Goal: Information Seeking & Learning: Learn about a topic

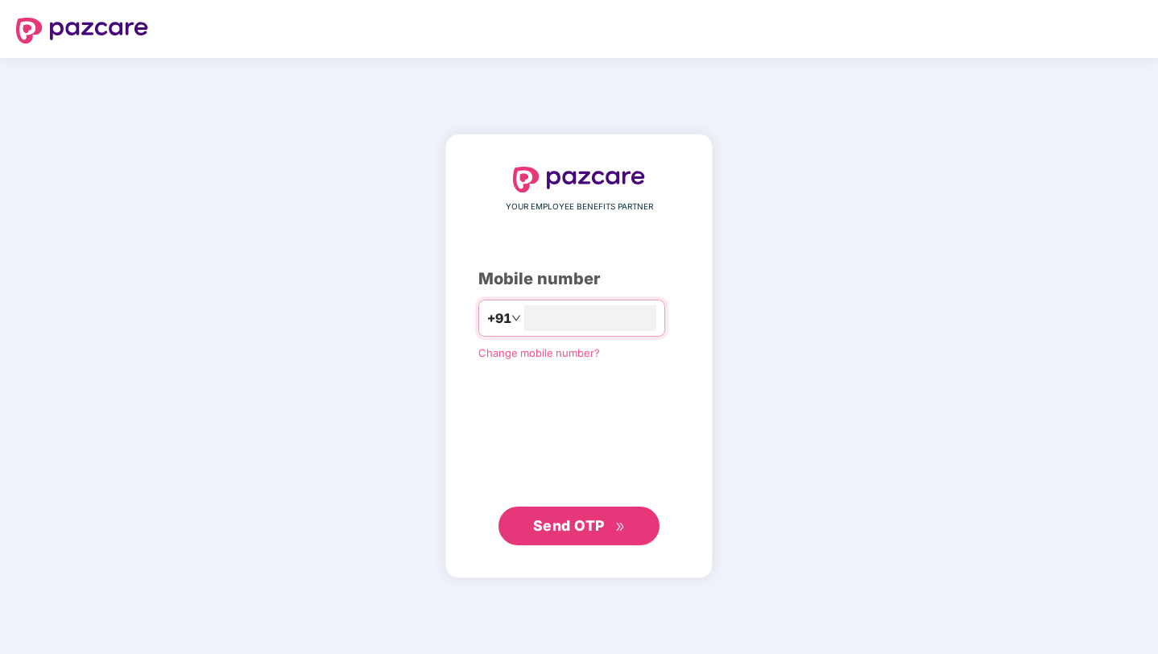
type input "**********"
click at [550, 517] on span "Send OTP" at bounding box center [569, 525] width 72 height 17
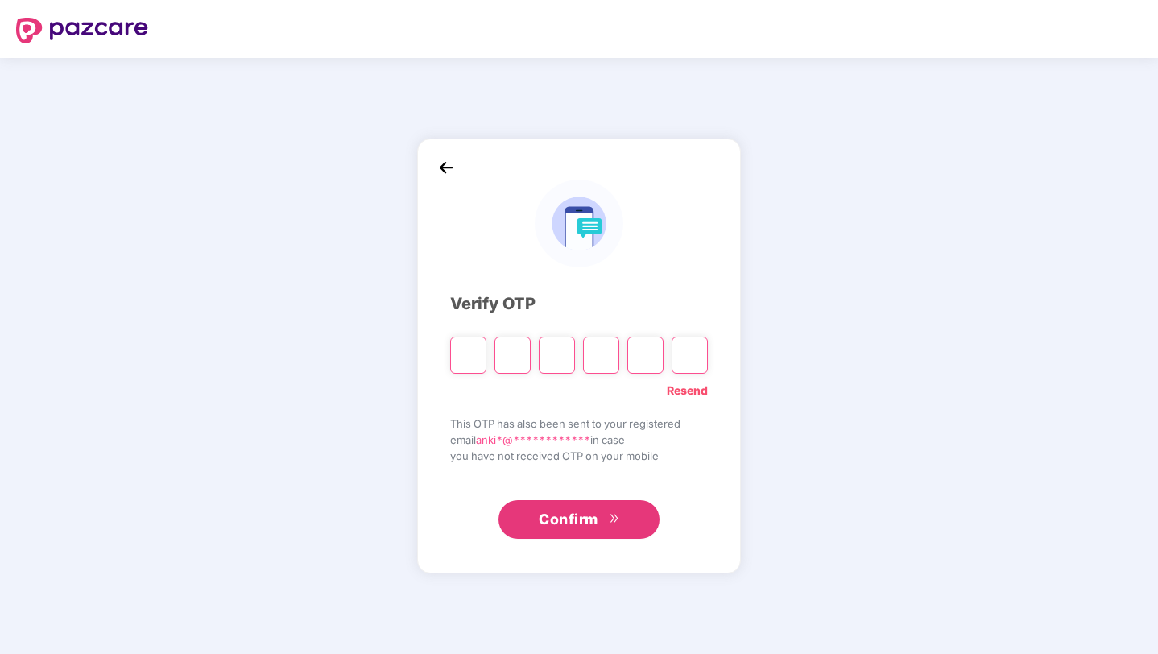
type input "*"
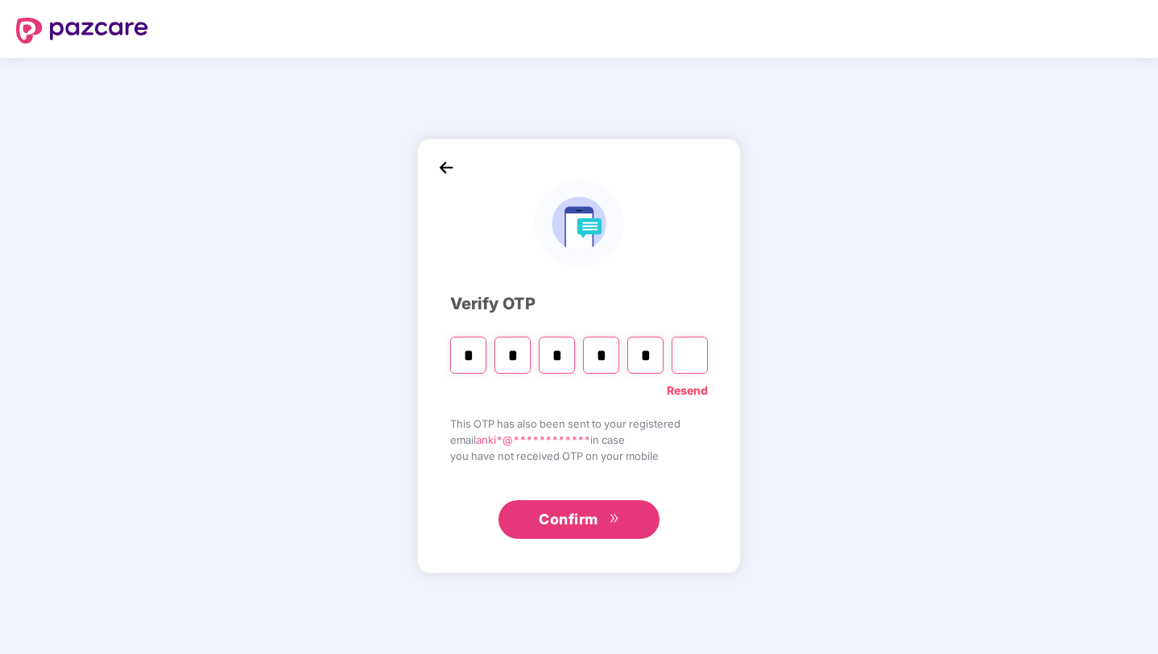
type input "*"
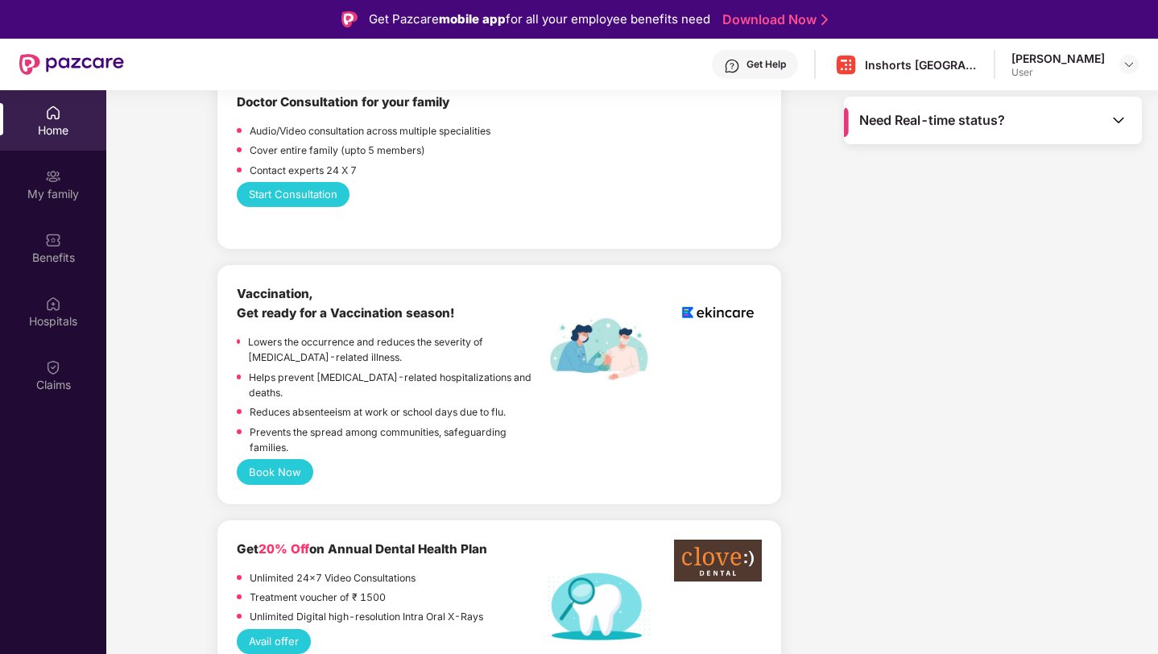
scroll to position [954, 0]
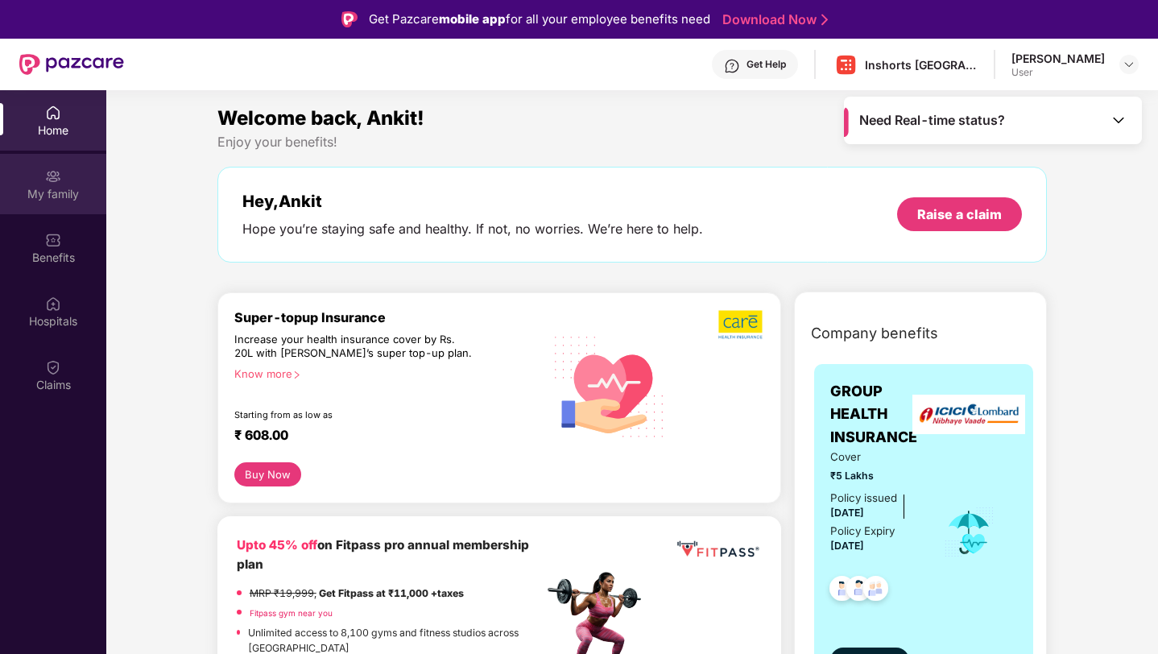
click at [58, 187] on div "My family" at bounding box center [53, 194] width 106 height 16
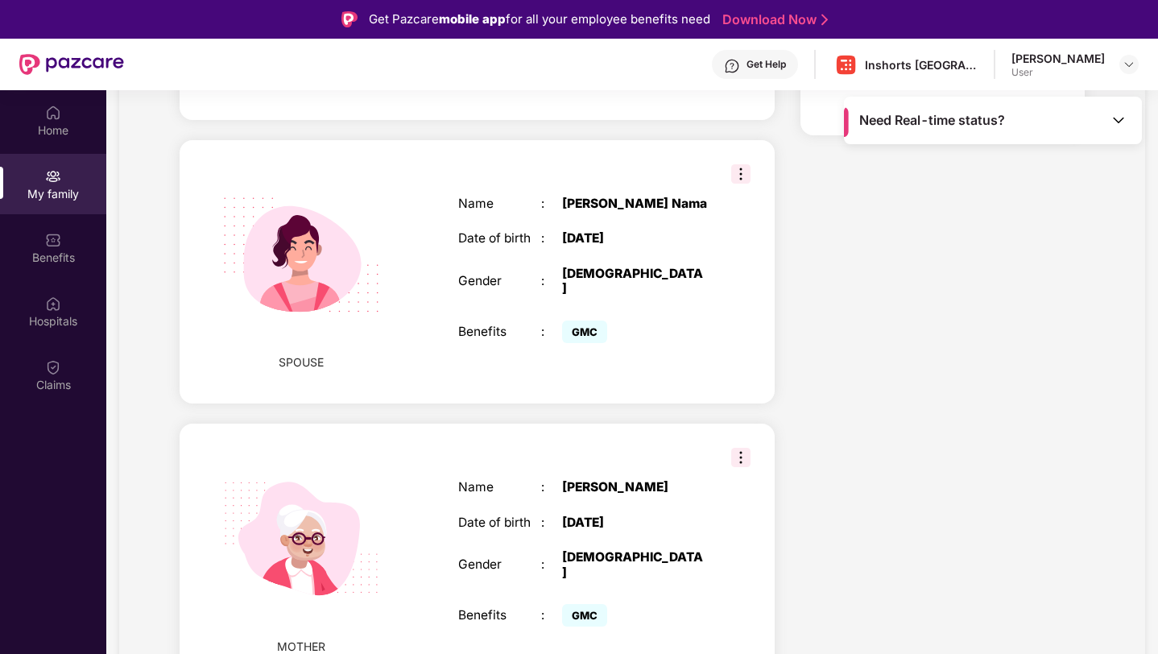
scroll to position [451, 0]
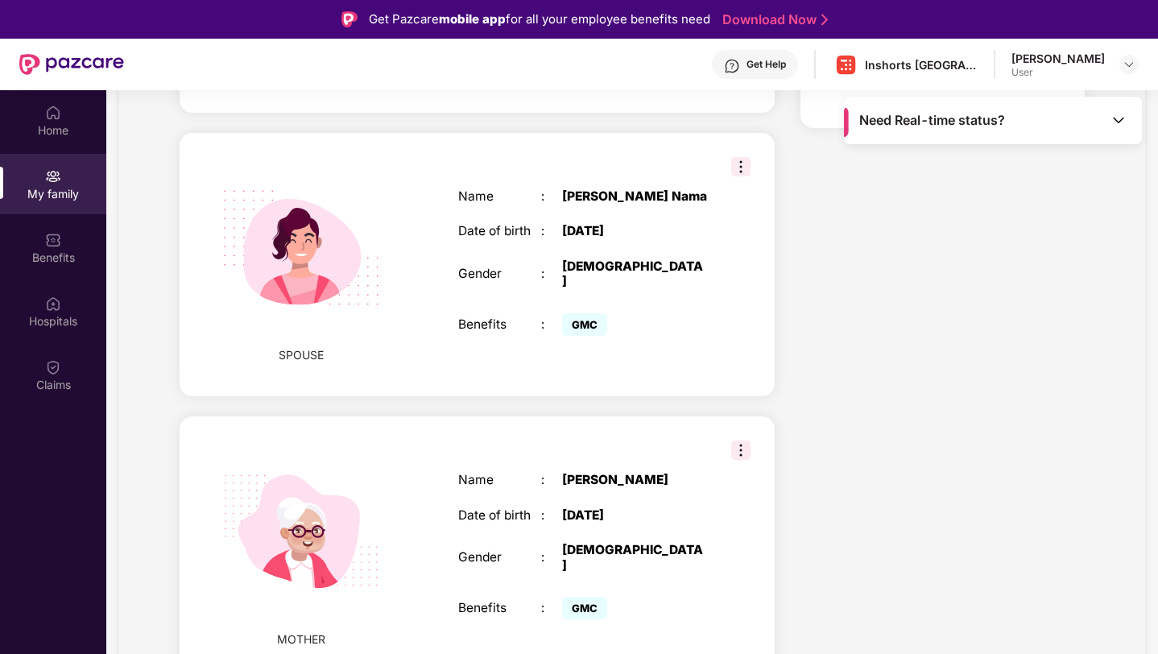
click at [575, 313] on span "GMC" at bounding box center [584, 324] width 45 height 23
click at [735, 157] on img at bounding box center [740, 166] width 19 height 19
click at [605, 189] on div "[PERSON_NAME] Nama" at bounding box center [634, 196] width 145 height 14
click at [304, 275] on img at bounding box center [301, 248] width 198 height 198
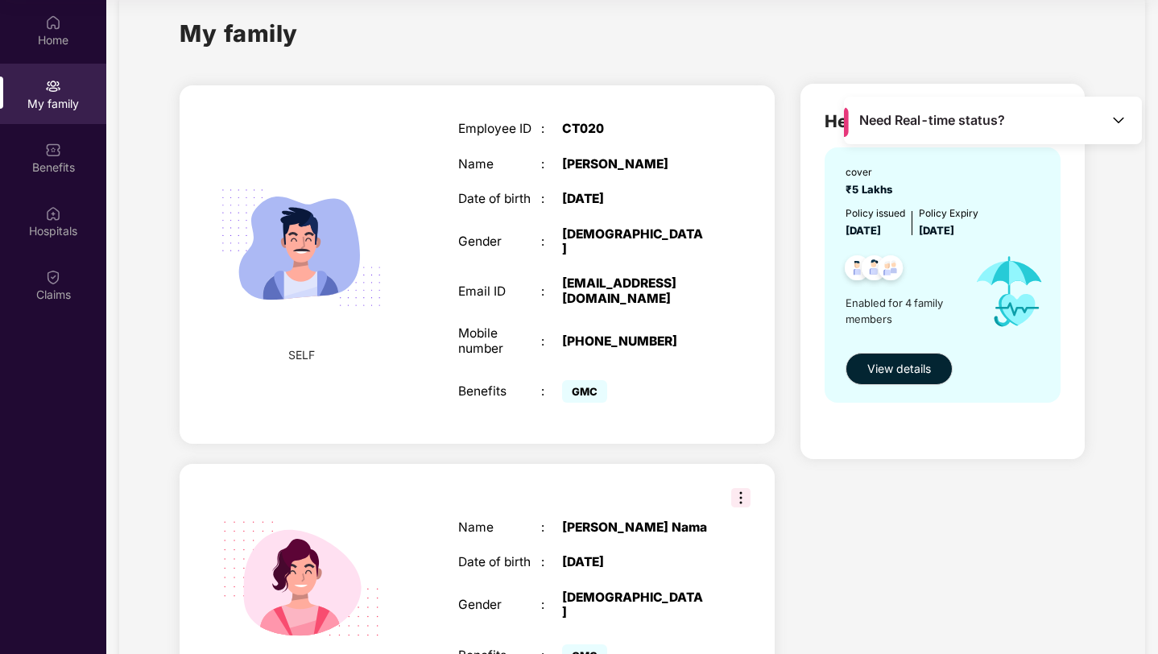
scroll to position [31, 0]
click at [889, 370] on span "View details" at bounding box center [900, 368] width 64 height 18
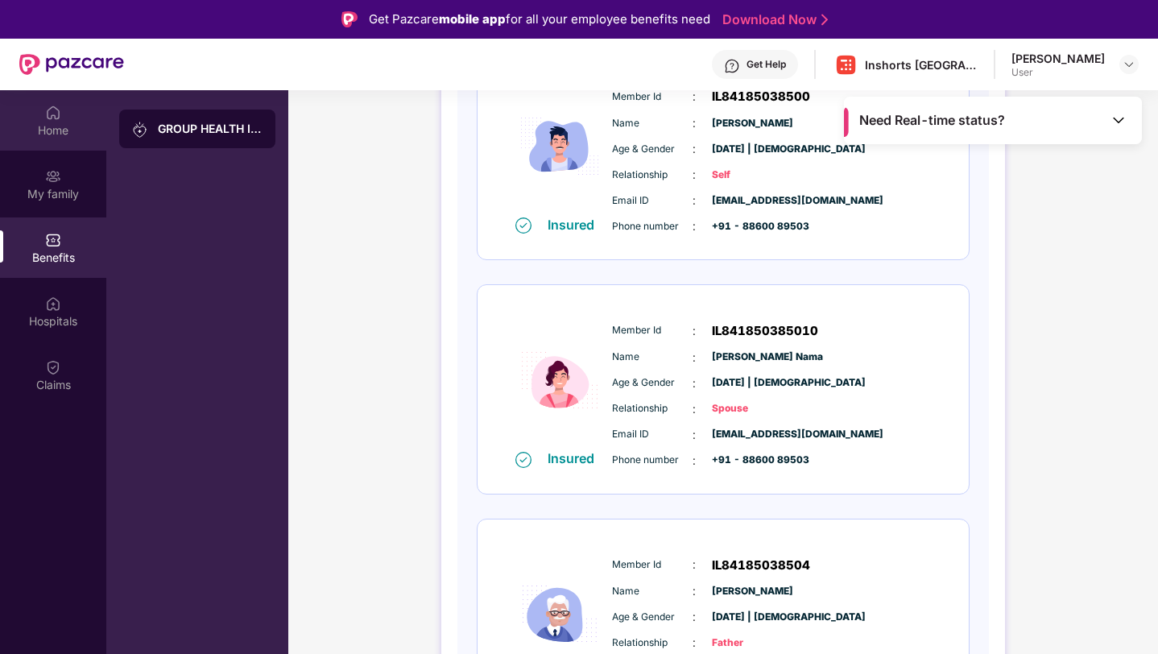
click at [49, 111] on img at bounding box center [53, 113] width 16 height 16
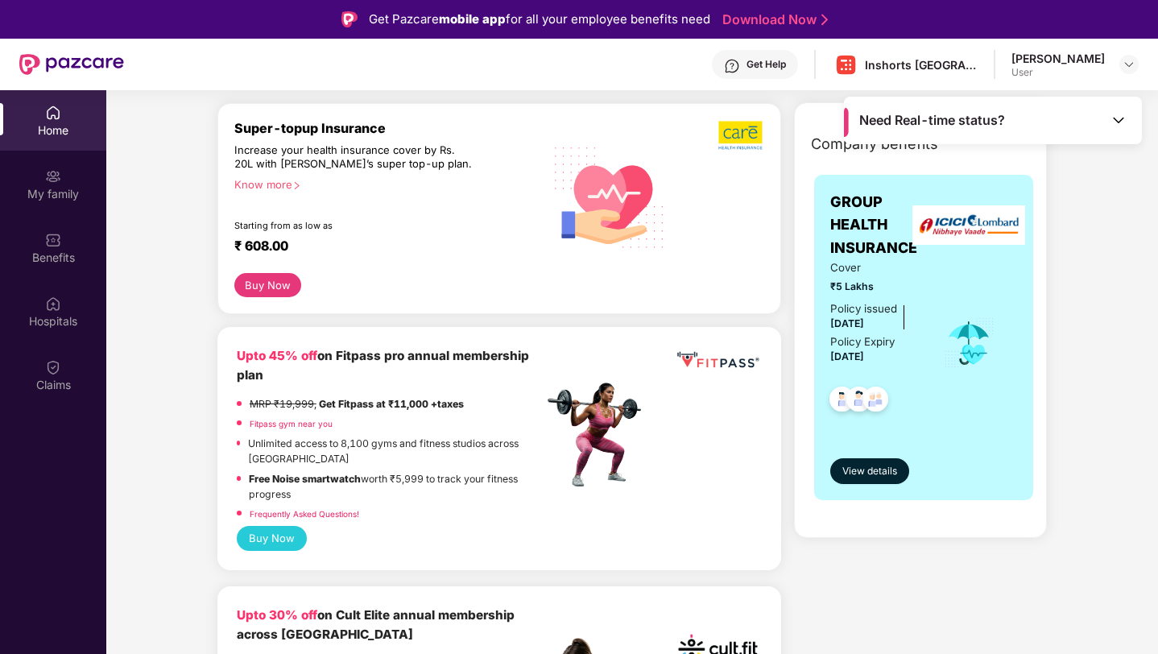
scroll to position [176, 0]
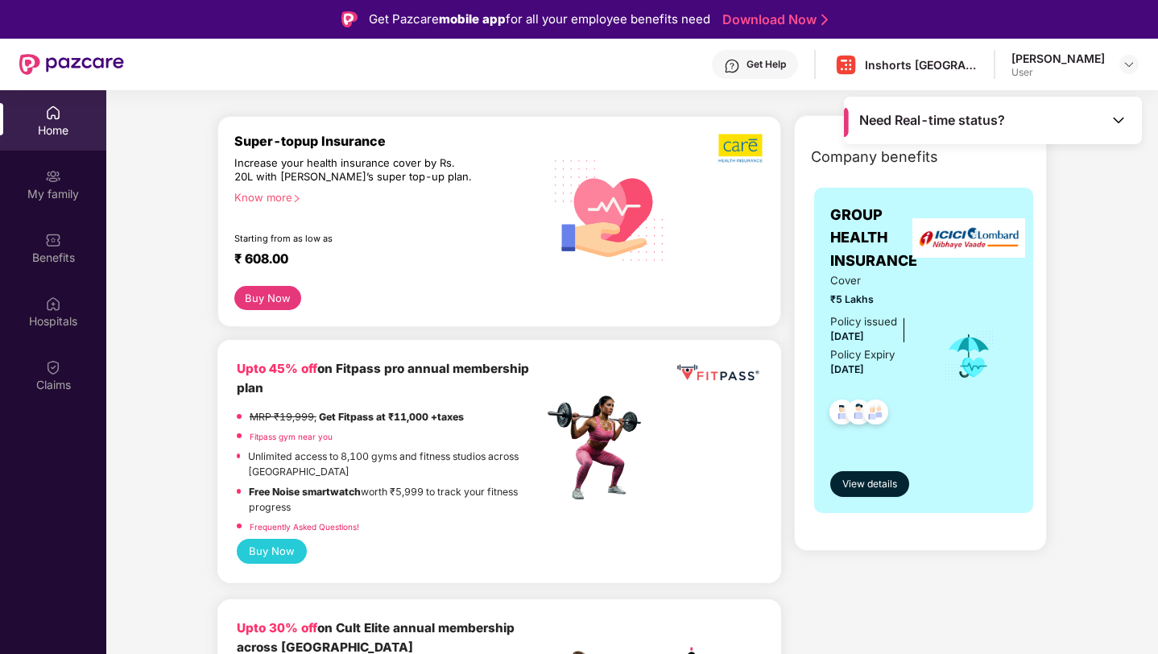
click at [271, 188] on div "Super-topup Insurance Increase your health insurance cover by Rs. 20L with [PER…" at bounding box center [388, 210] width 309 height 154
click at [270, 199] on div "Know more" at bounding box center [384, 196] width 300 height 11
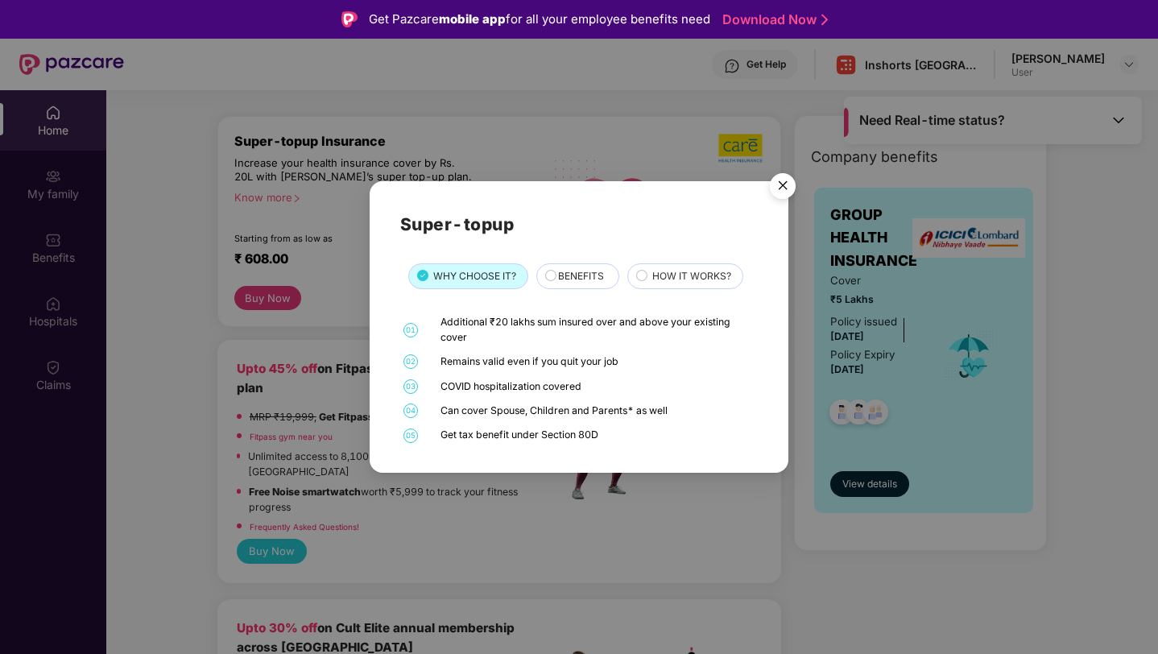
click at [588, 277] on span "BENEFITS" at bounding box center [581, 276] width 46 height 15
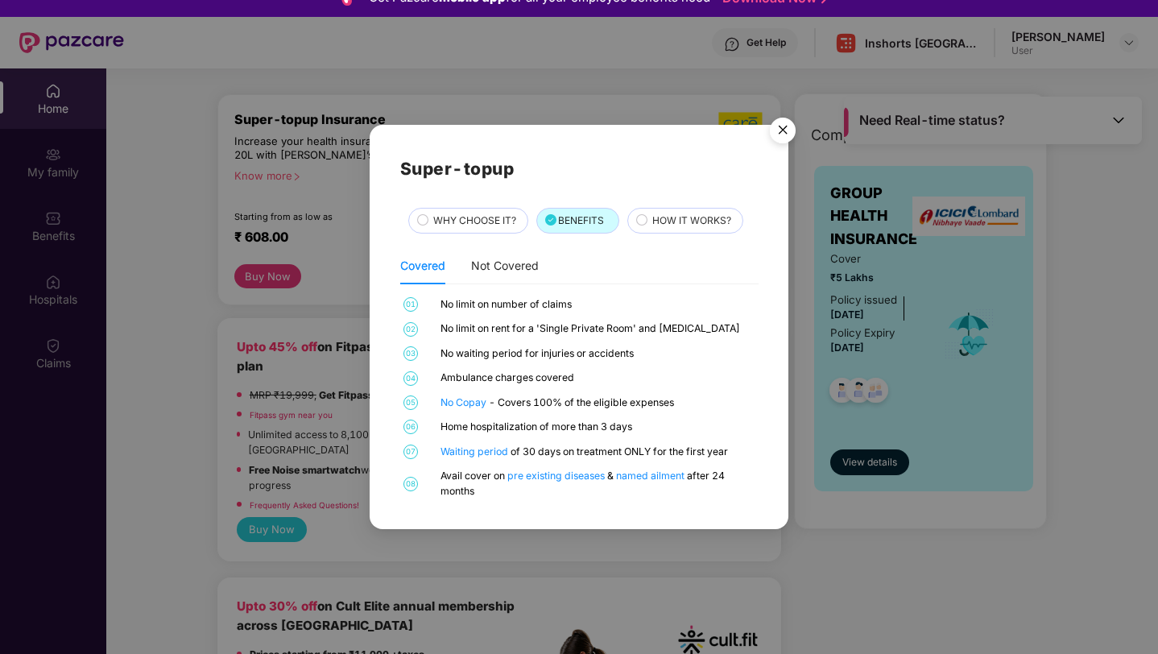
scroll to position [21, 0]
click at [674, 223] on span "HOW IT WORKS?" at bounding box center [691, 220] width 79 height 15
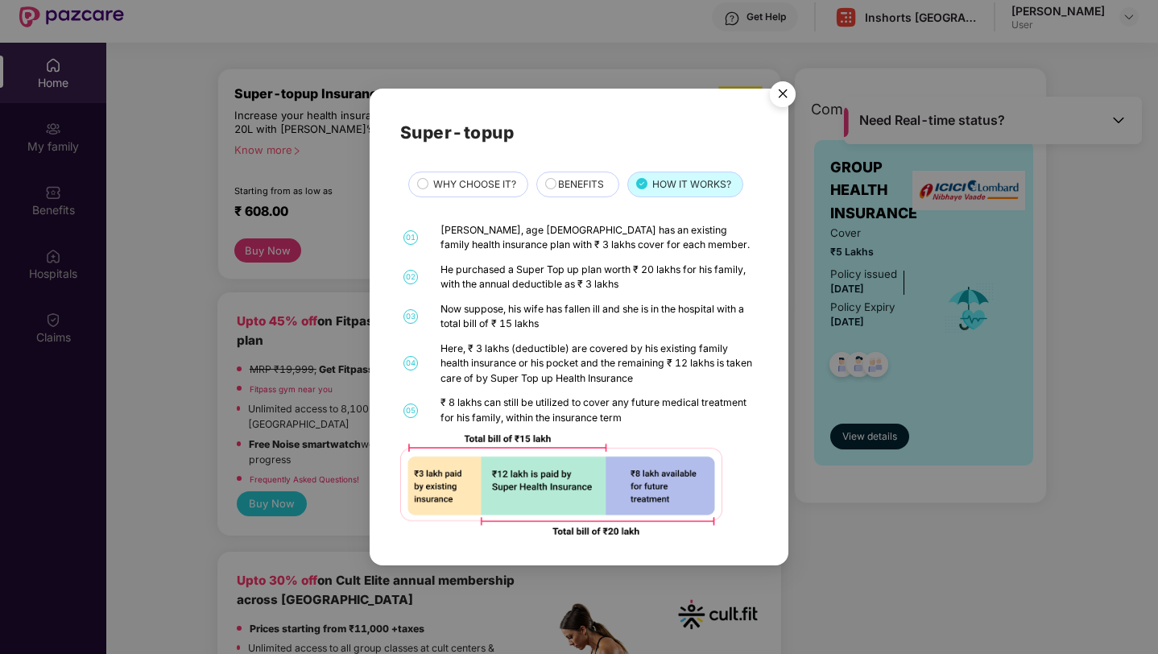
scroll to position [38, 0]
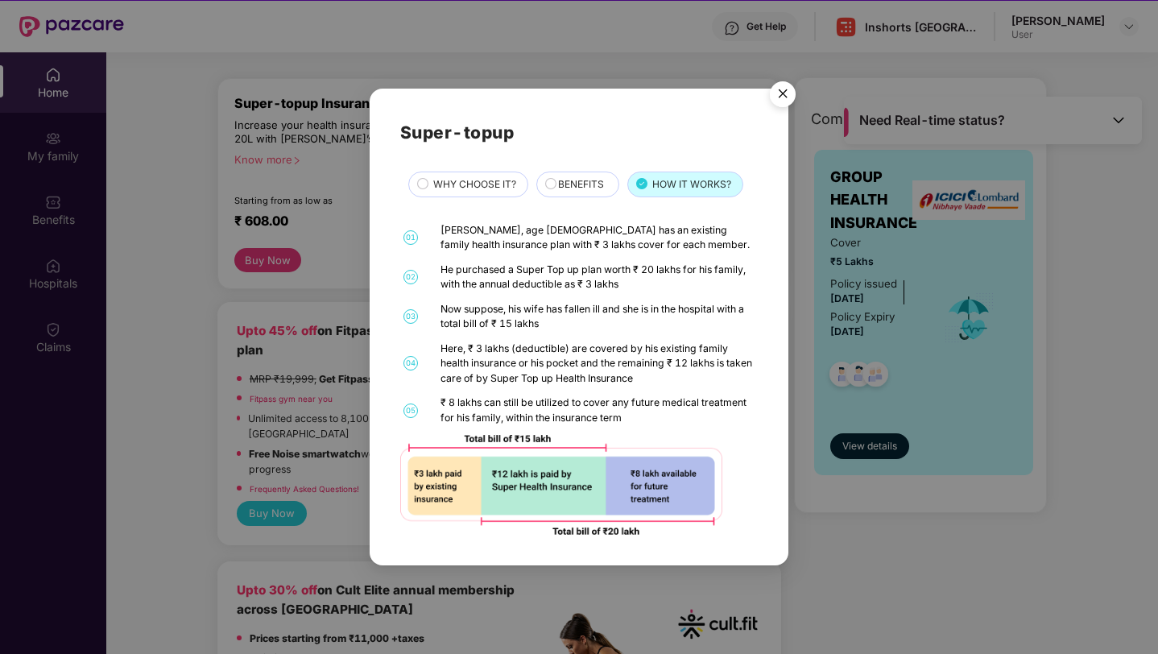
click at [787, 89] on img "Close" at bounding box center [782, 96] width 45 height 45
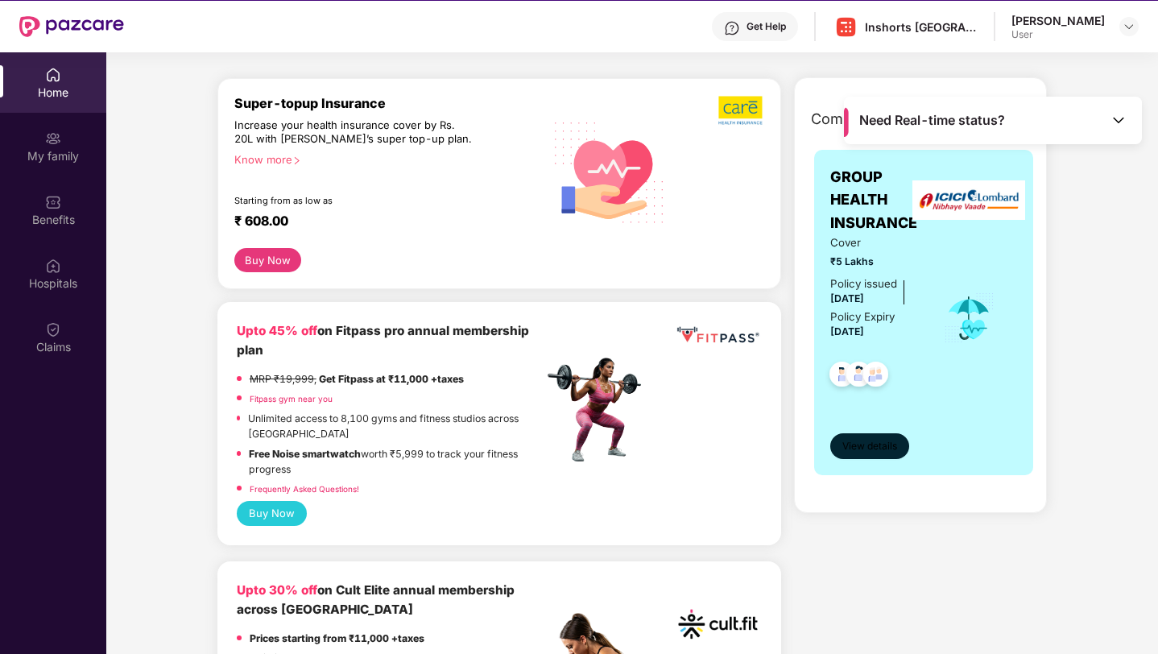
click at [881, 441] on span "View details" at bounding box center [870, 446] width 55 height 15
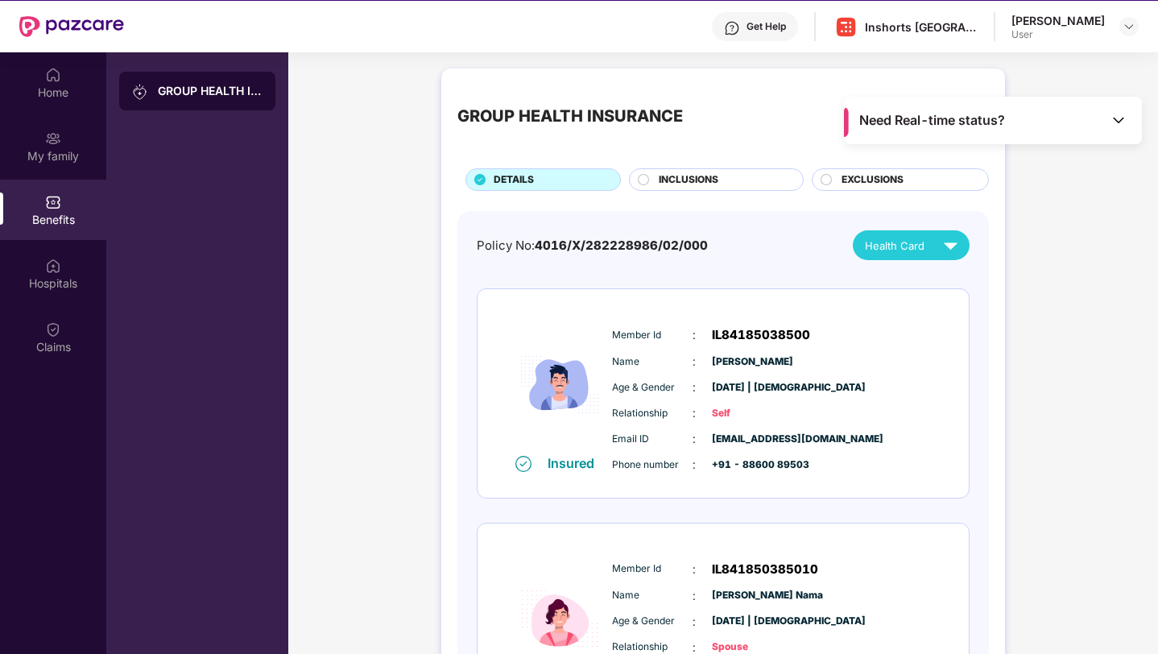
click at [699, 177] on span "INCLUSIONS" at bounding box center [689, 179] width 60 height 15
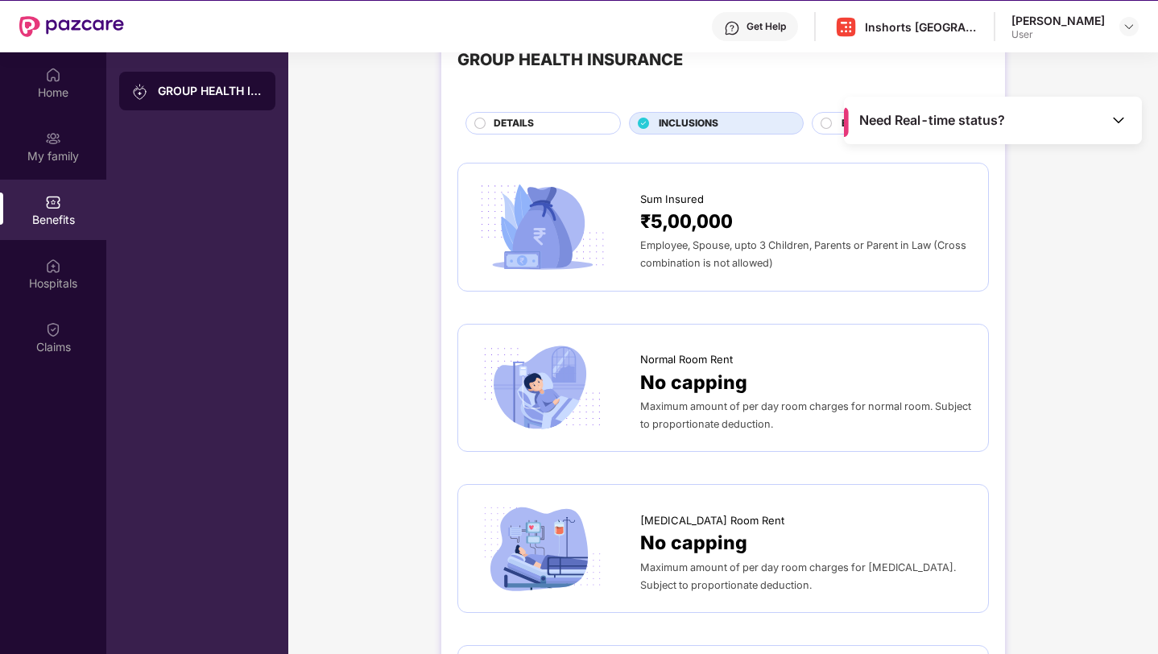
scroll to position [41, 0]
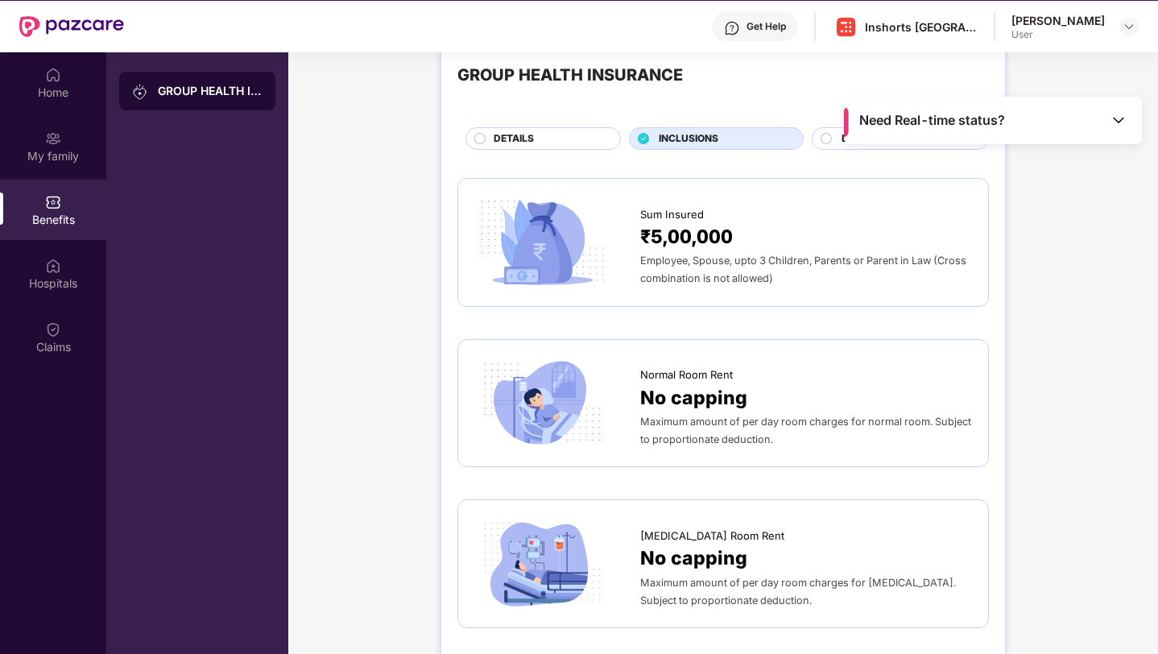
click at [731, 251] on div "Employee, Spouse, upto 3 Children, Parents or Parent in Law (Cross combination …" at bounding box center [806, 268] width 332 height 35
click at [755, 248] on div "₹5,00,000" at bounding box center [806, 236] width 332 height 29
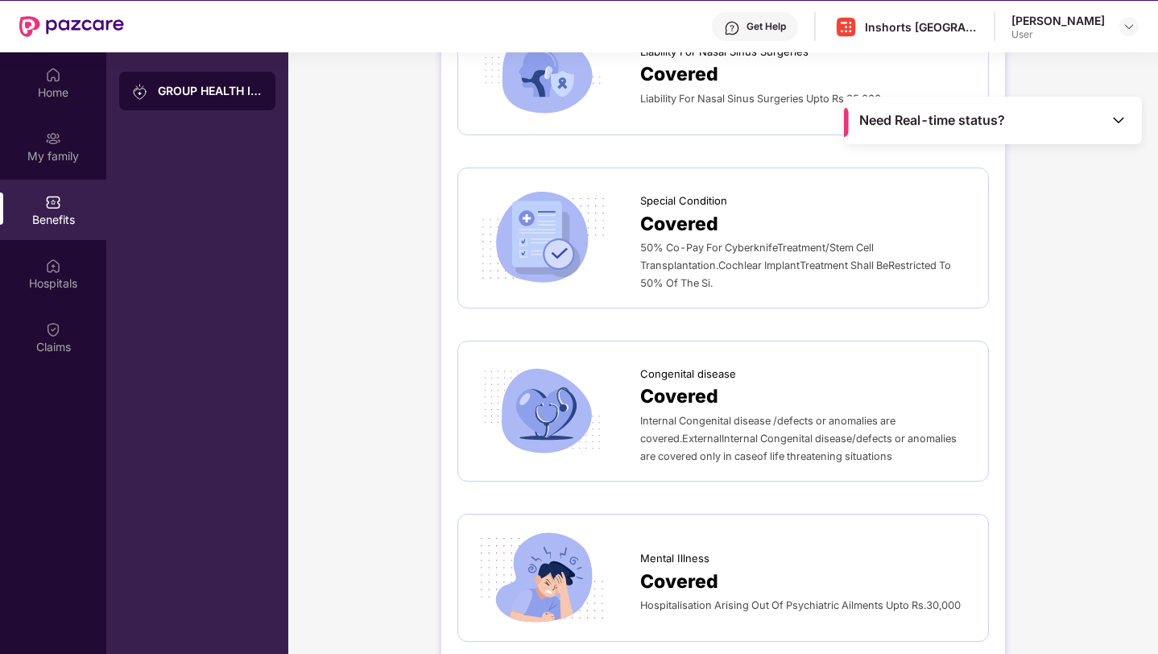
scroll to position [90, 0]
